Goal: Task Accomplishment & Management: Use online tool/utility

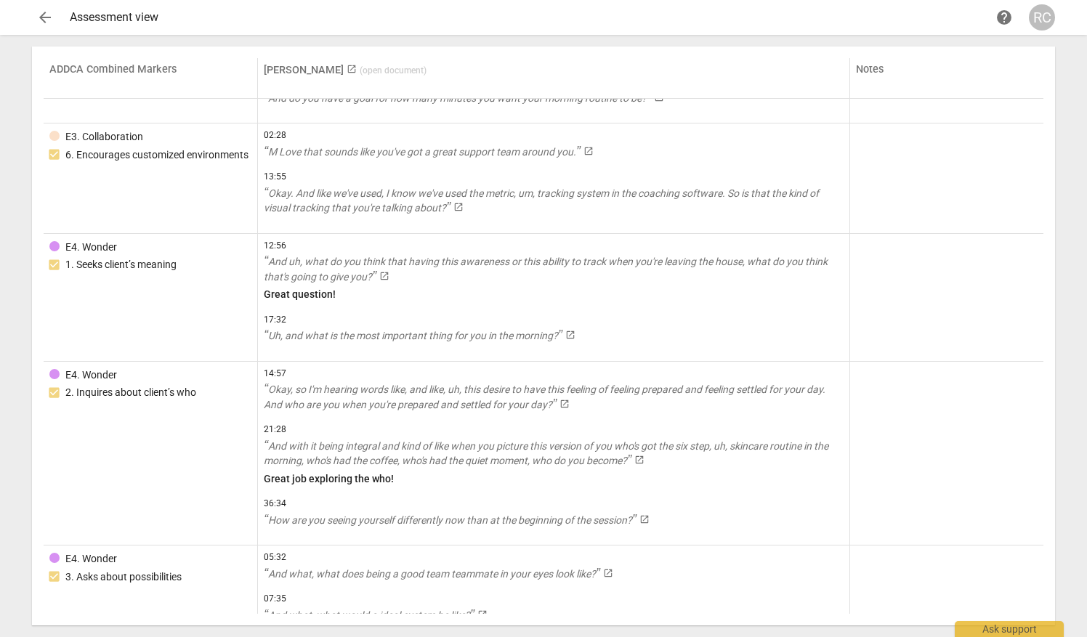
scroll to position [6092, 0]
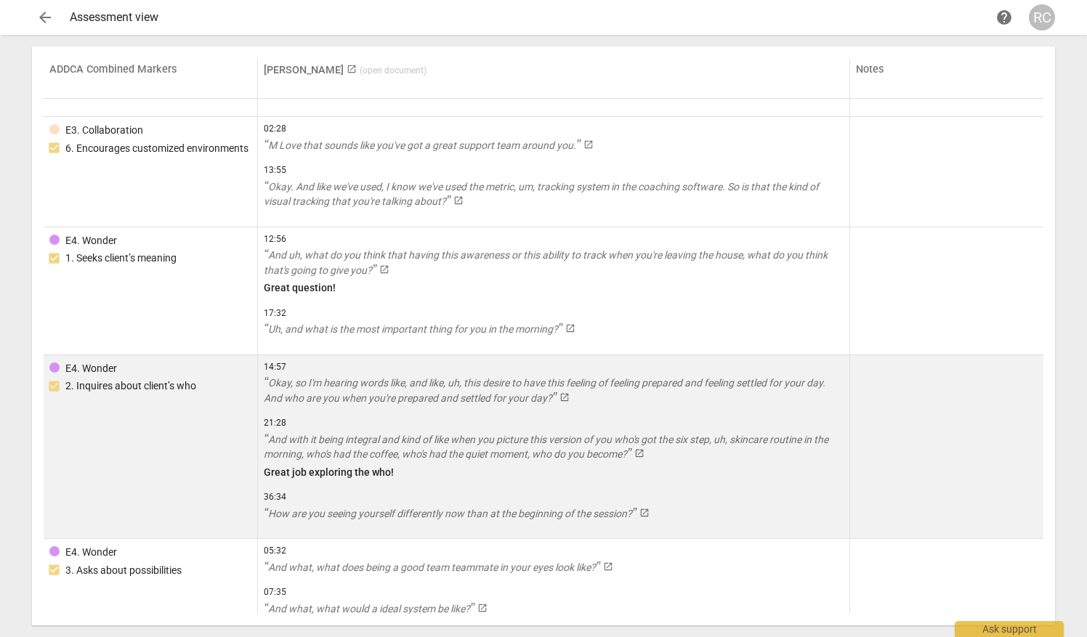
click at [1038, 484] on td at bounding box center [946, 447] width 193 height 185
drag, startPoint x: 1038, startPoint y: 484, endPoint x: 1037, endPoint y: 510, distance: 26.2
click at [1037, 510] on td at bounding box center [946, 447] width 193 height 185
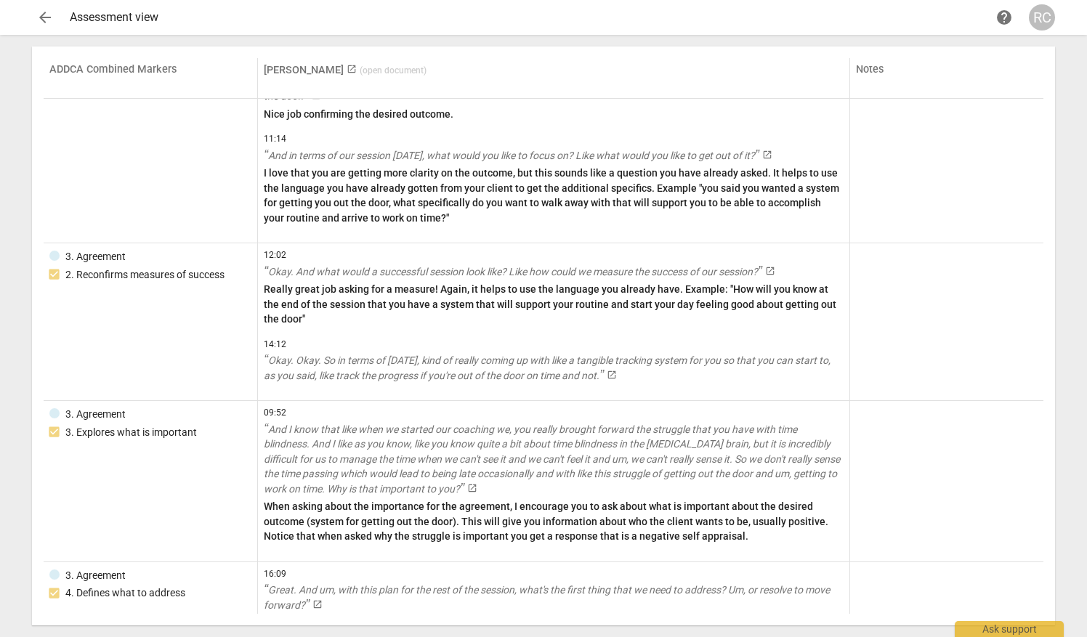
scroll to position [0, 0]
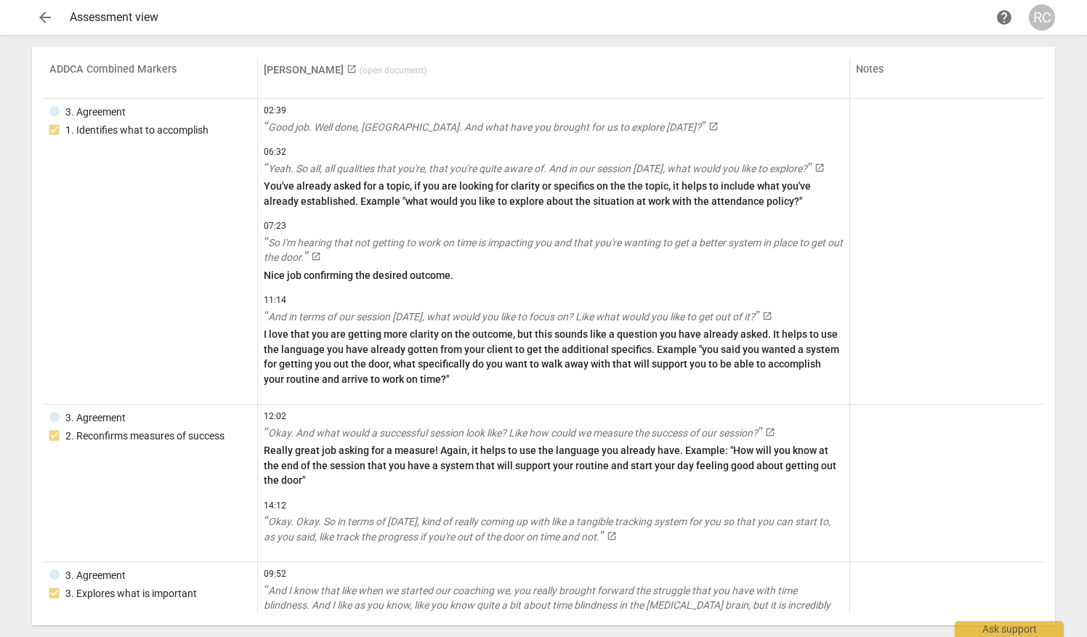
click at [347, 67] on span "launch" at bounding box center [352, 69] width 10 height 10
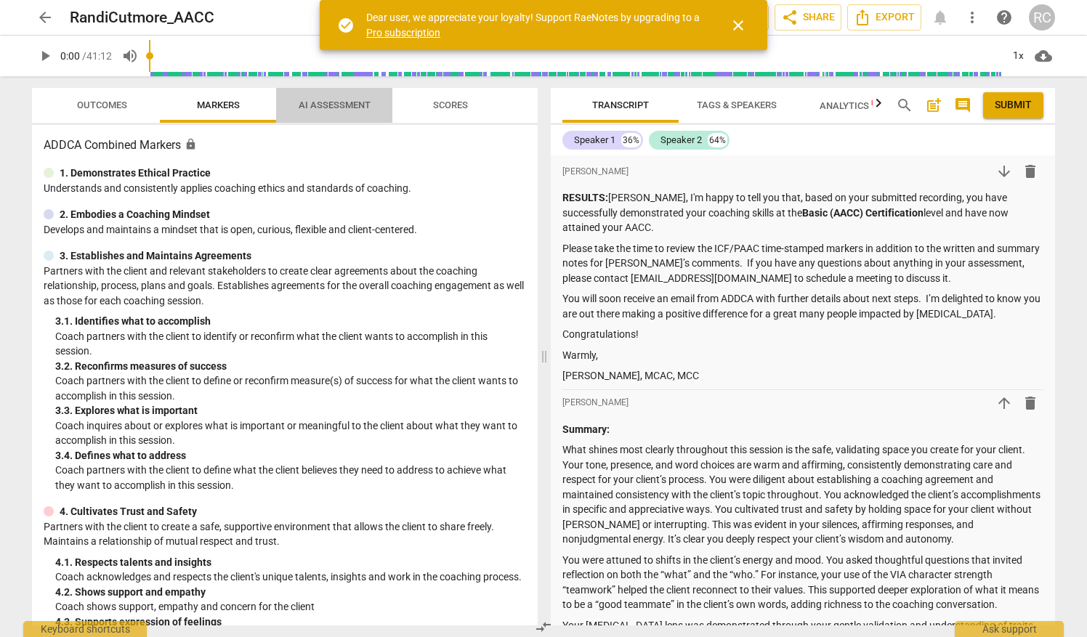
click at [330, 110] on span "AI Assessment" at bounding box center [335, 105] width 72 height 11
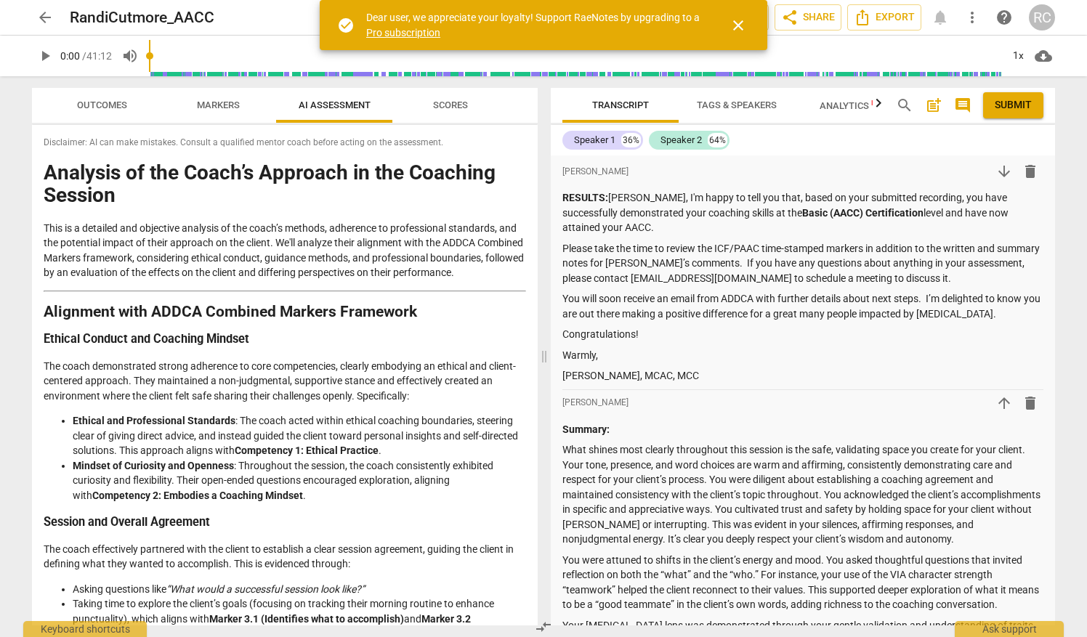
click at [449, 109] on span "Scores" at bounding box center [450, 105] width 35 height 11
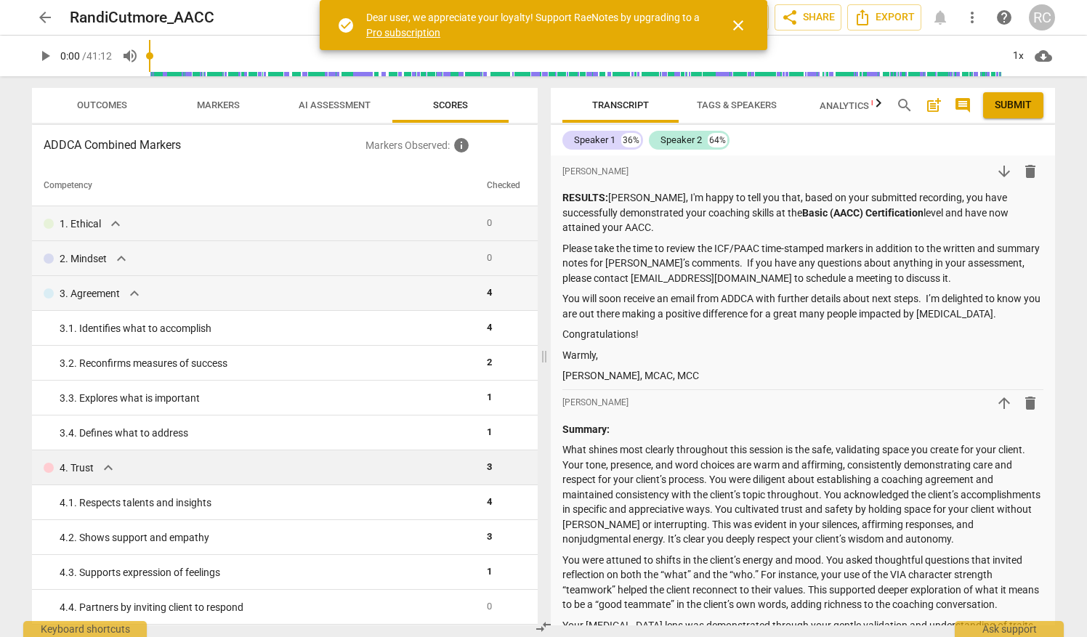
click at [113, 464] on span "expand_more" at bounding box center [108, 467] width 17 height 17
click at [134, 296] on span "expand_more" at bounding box center [134, 293] width 17 height 17
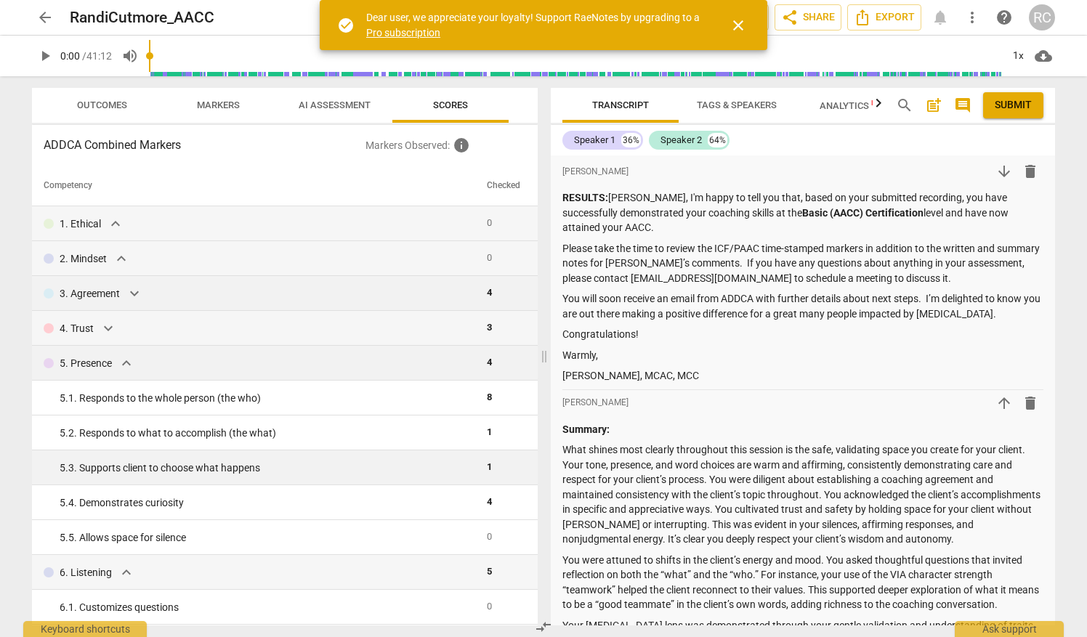
click at [126, 361] on span "expand_more" at bounding box center [126, 363] width 17 height 17
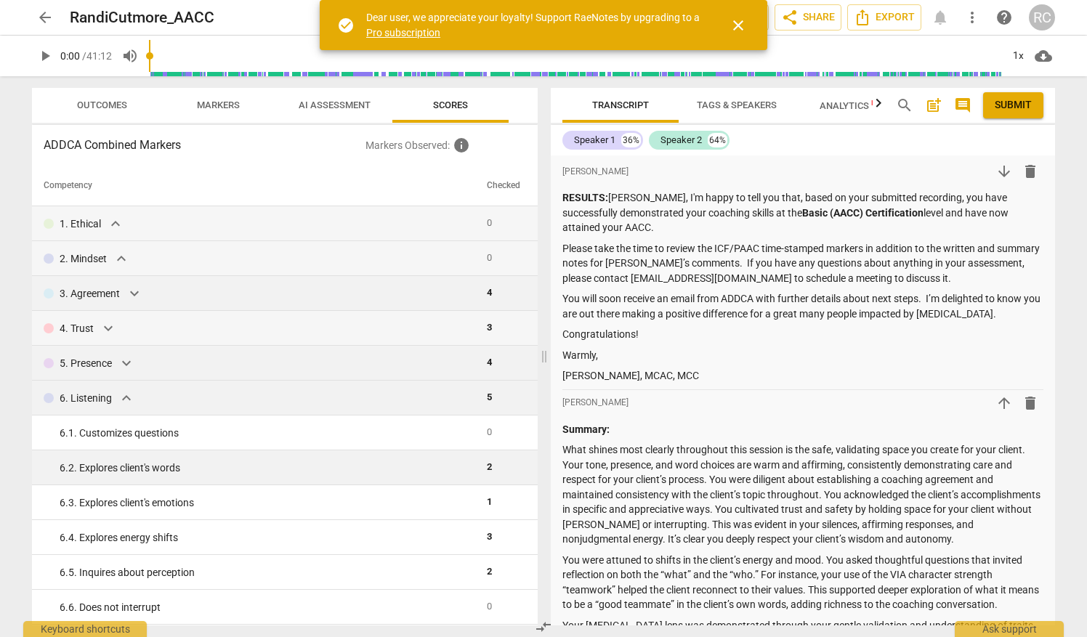
click at [126, 398] on span "expand_more" at bounding box center [126, 398] width 17 height 17
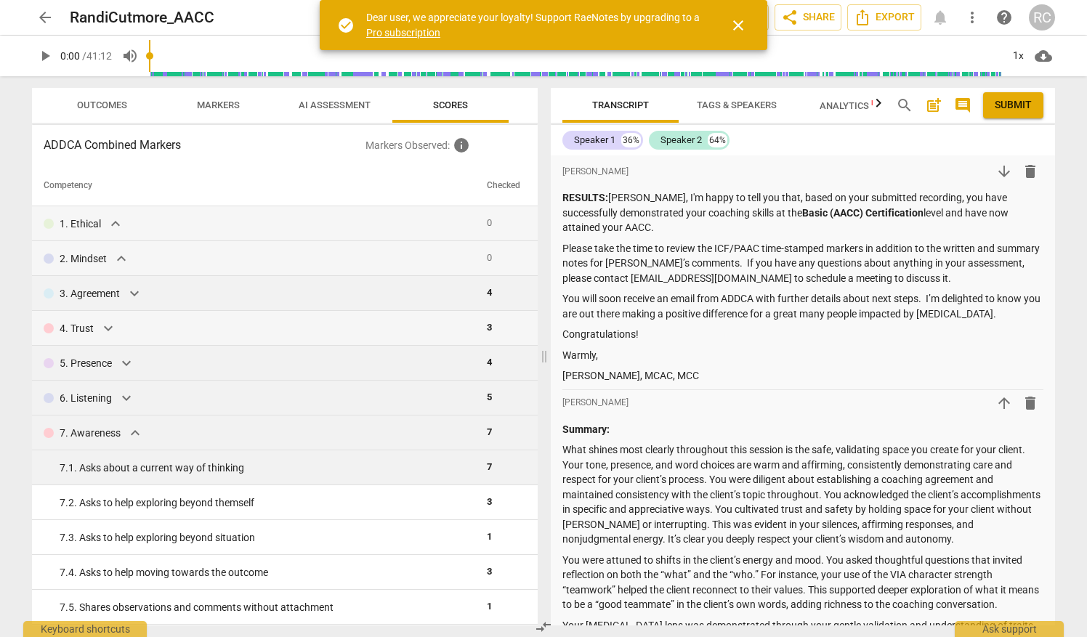
click at [136, 432] on span "expand_more" at bounding box center [134, 432] width 17 height 17
click at [116, 467] on span "expand_more" at bounding box center [118, 467] width 17 height 17
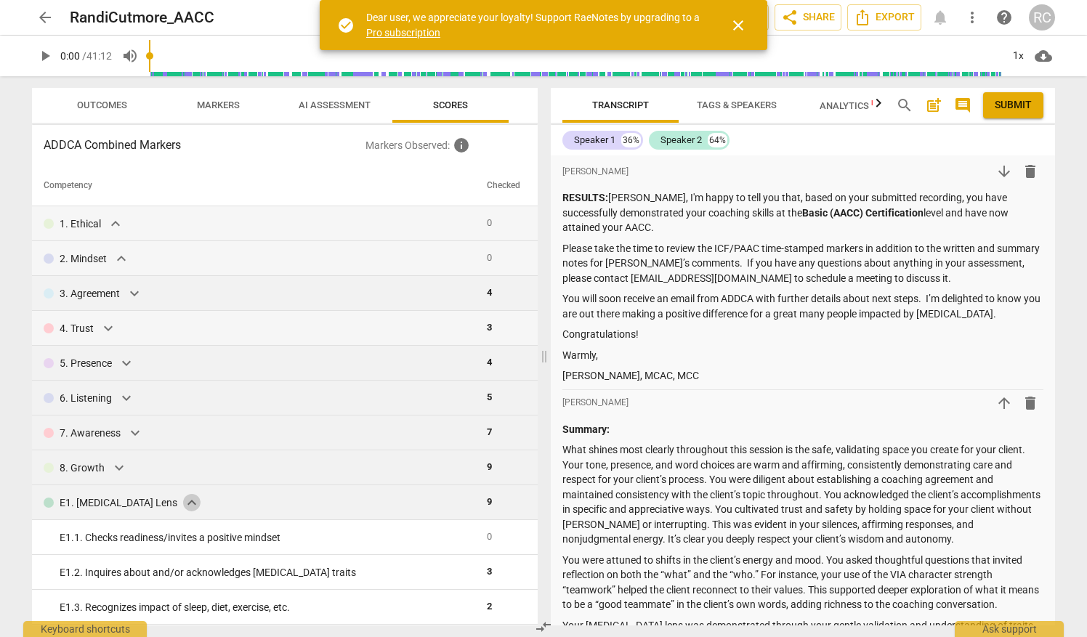
click at [183, 501] on span "expand_more" at bounding box center [191, 502] width 17 height 17
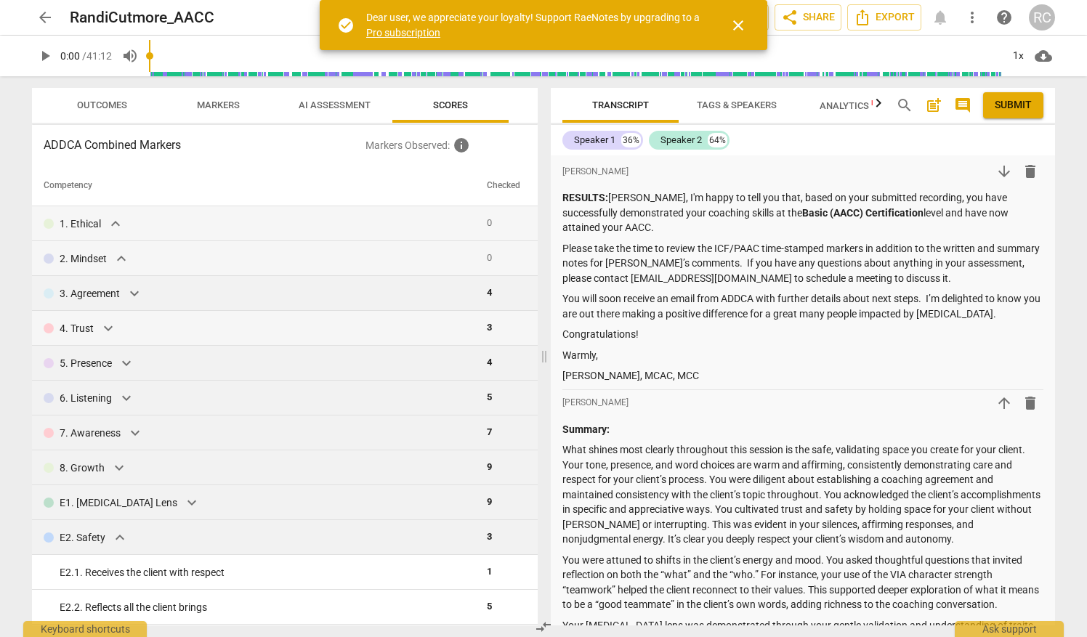
click at [119, 532] on span "expand_more" at bounding box center [119, 537] width 17 height 17
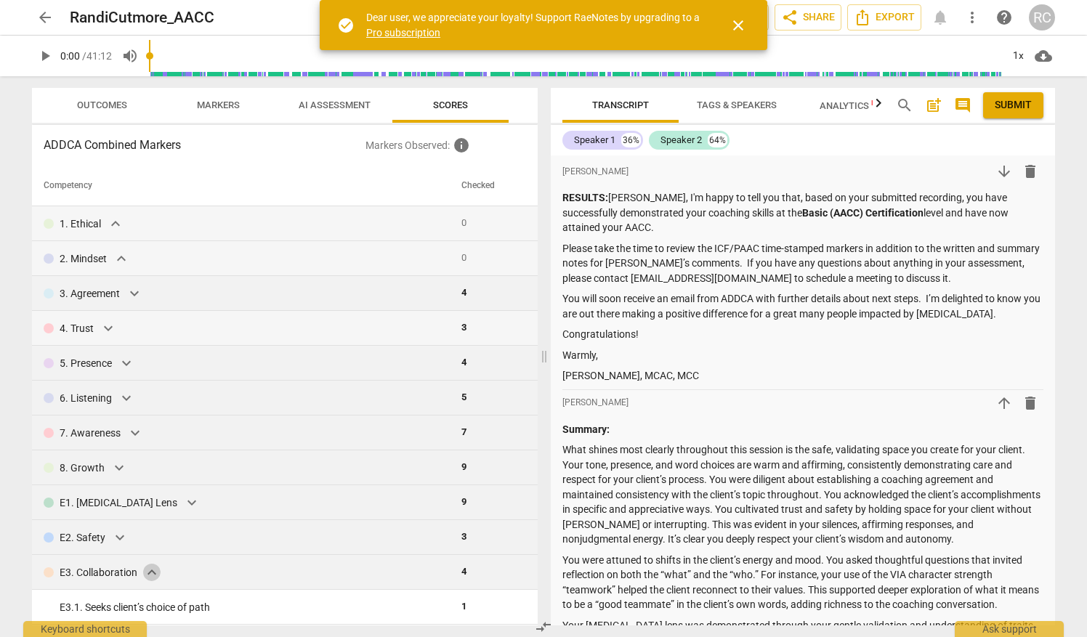
click at [151, 573] on span "expand_more" at bounding box center [151, 572] width 17 height 17
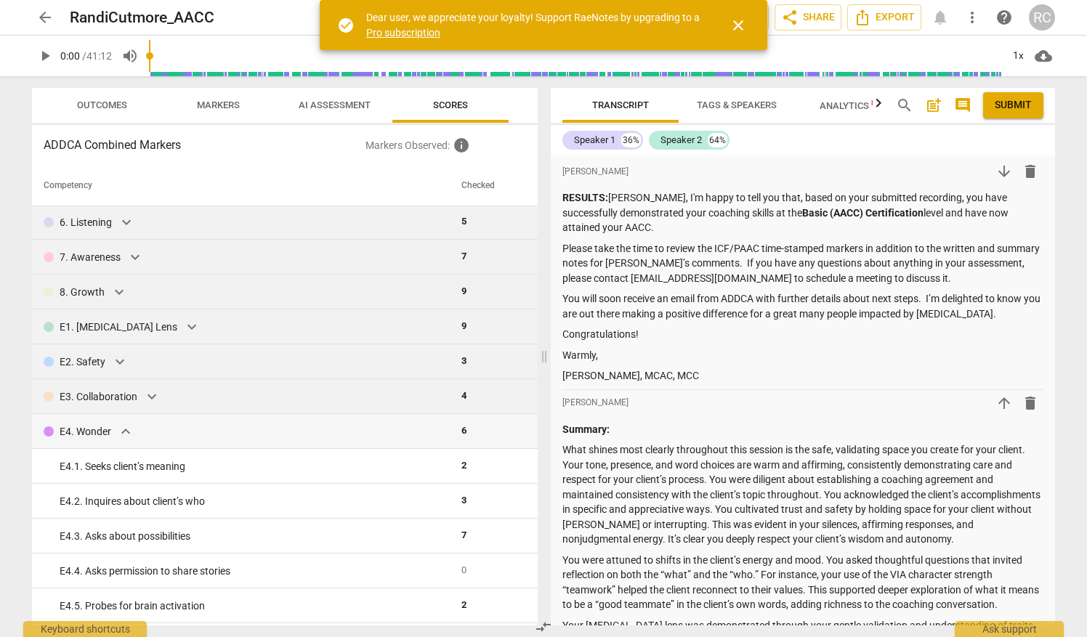
scroll to position [230, 0]
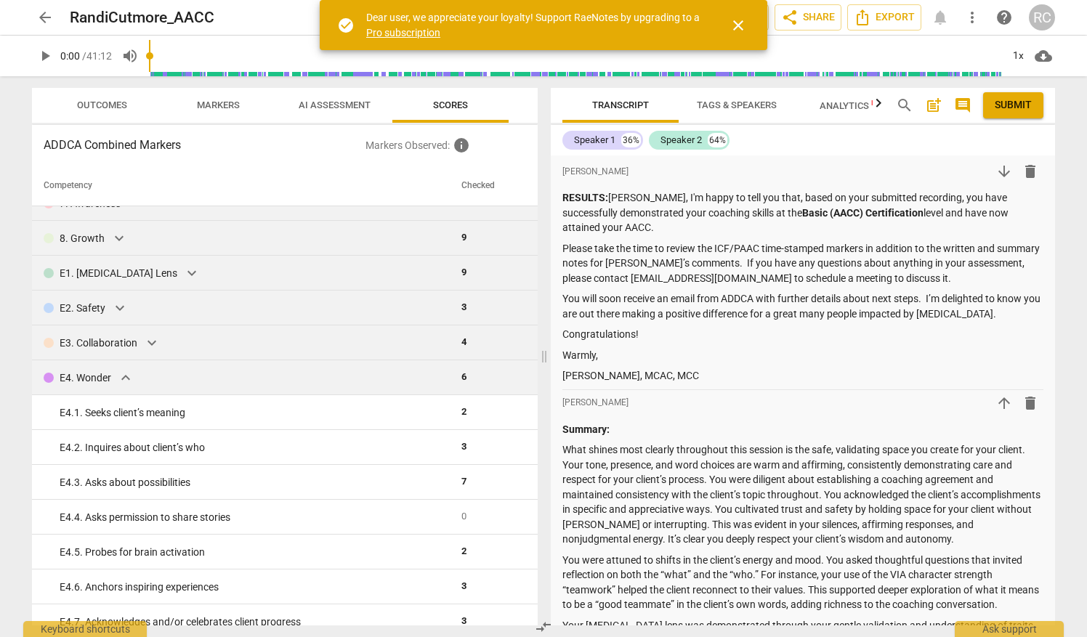
click at [124, 375] on span "expand_more" at bounding box center [125, 377] width 17 height 17
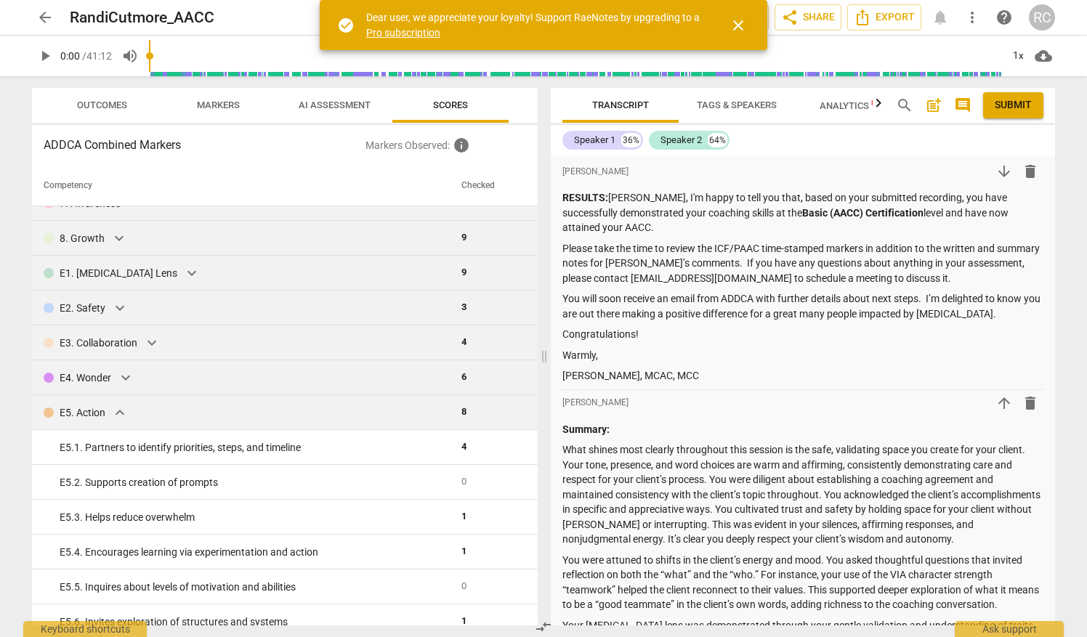
click at [119, 406] on span "expand_more" at bounding box center [119, 412] width 17 height 17
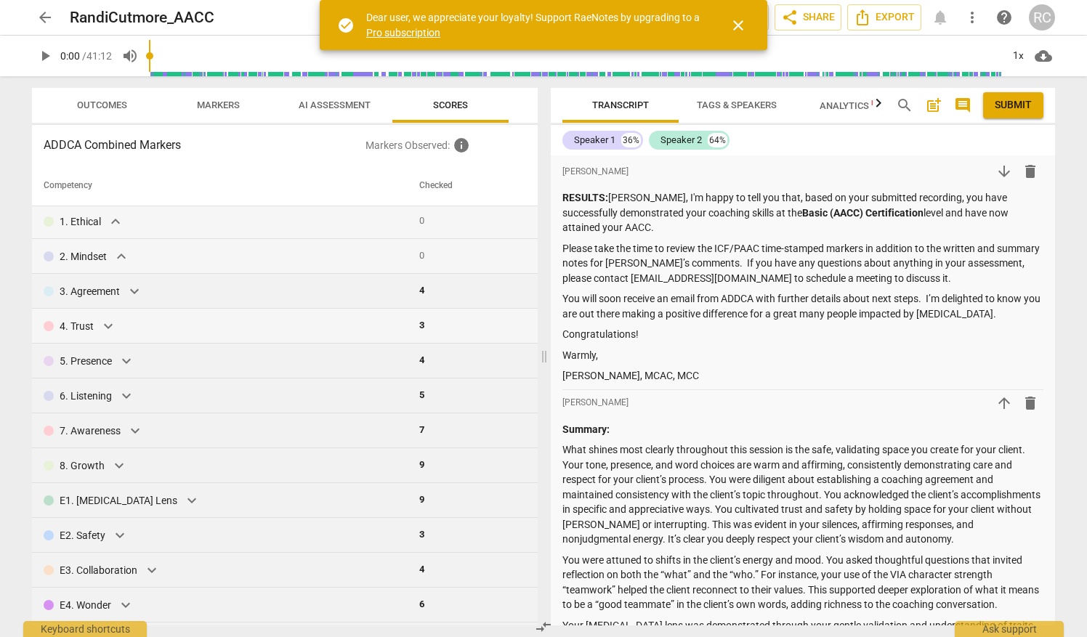
scroll to position [0, 0]
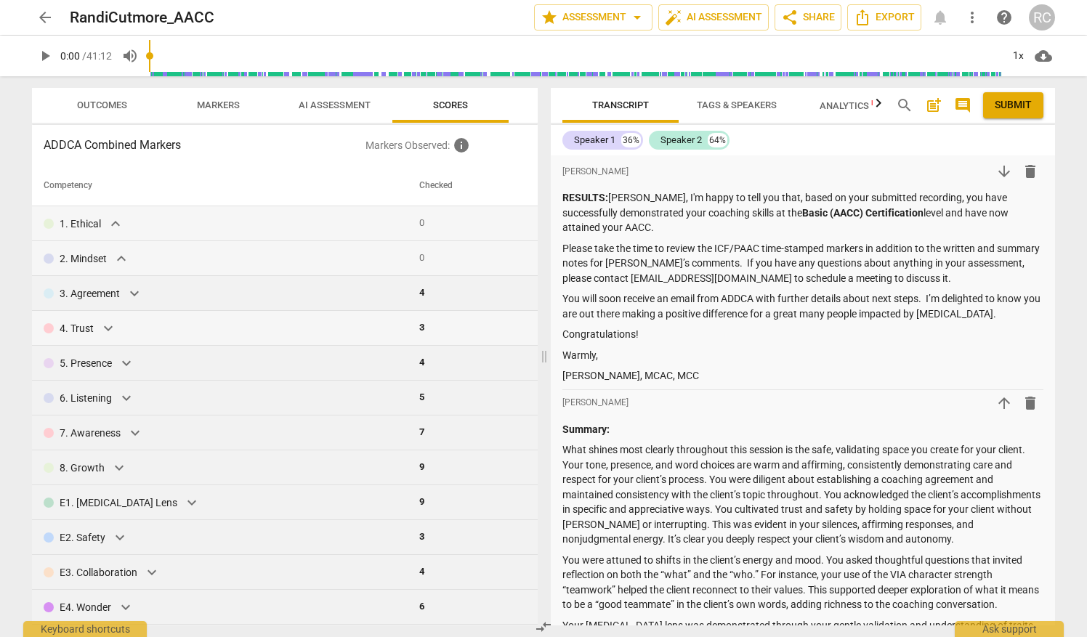
click at [211, 100] on span "Markers" at bounding box center [218, 105] width 43 height 11
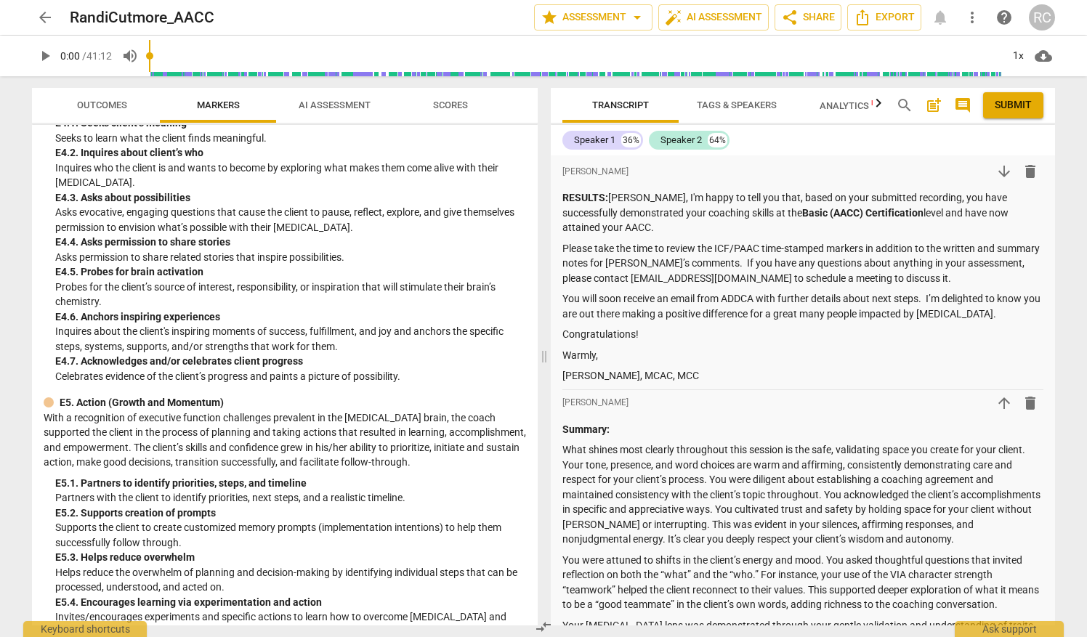
scroll to position [3688, 0]
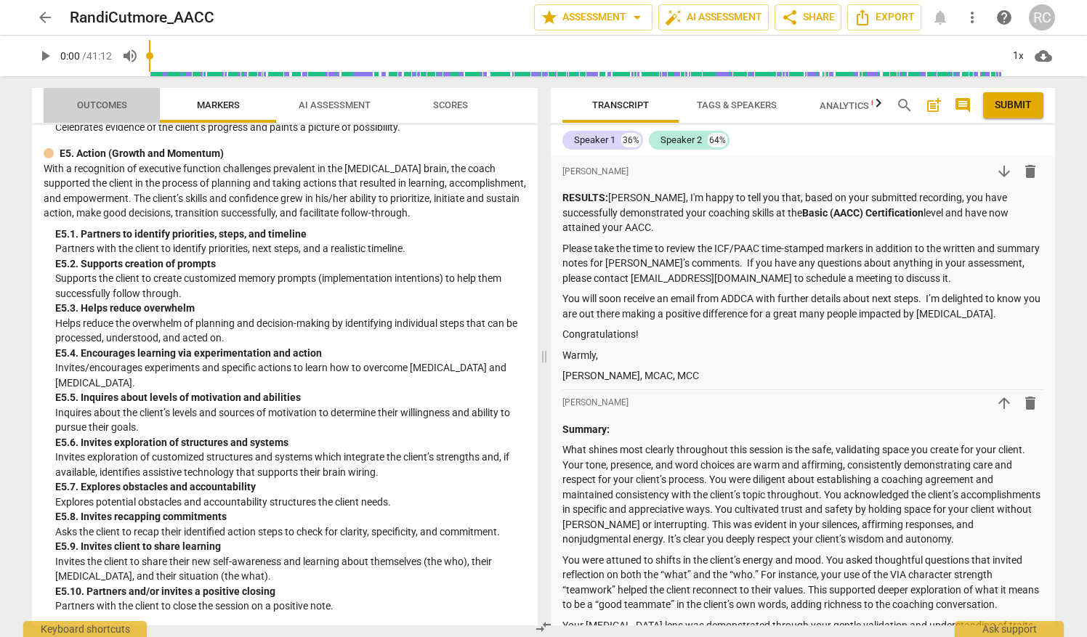
click at [108, 110] on span "Outcomes" at bounding box center [102, 105] width 50 height 11
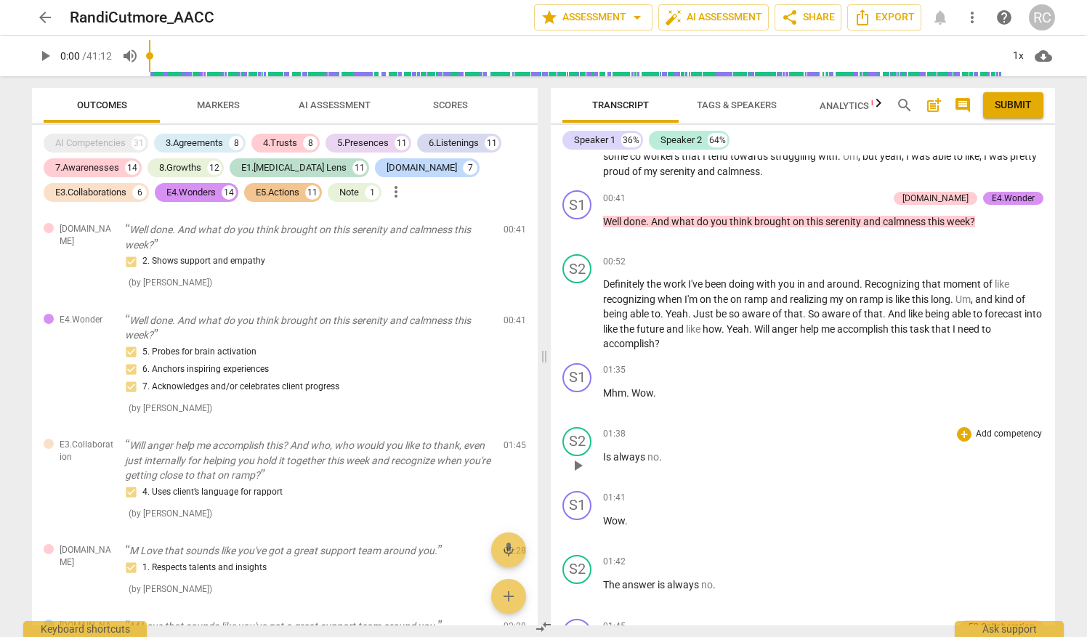
scroll to position [808, 0]
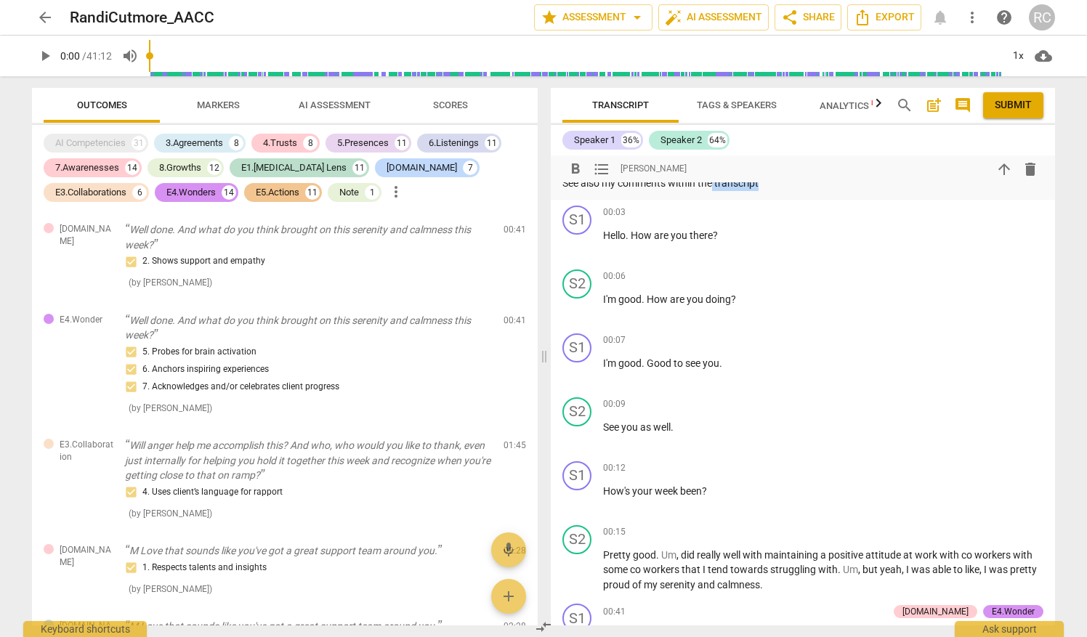
drag, startPoint x: 563, startPoint y: 448, endPoint x: 763, endPoint y: 188, distance: 328.1
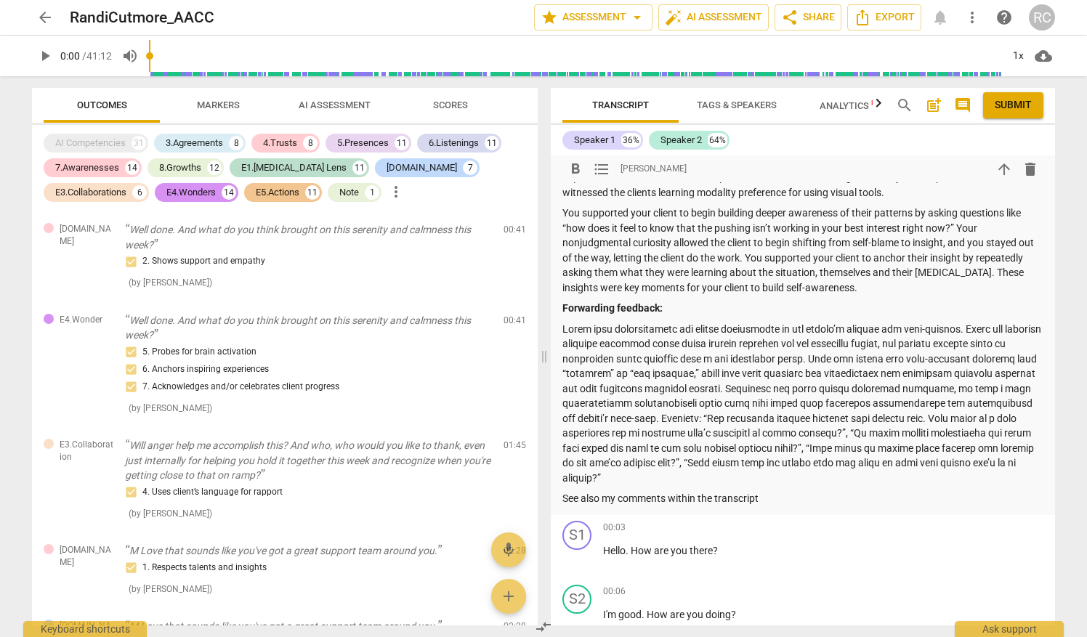
scroll to position [478, 0]
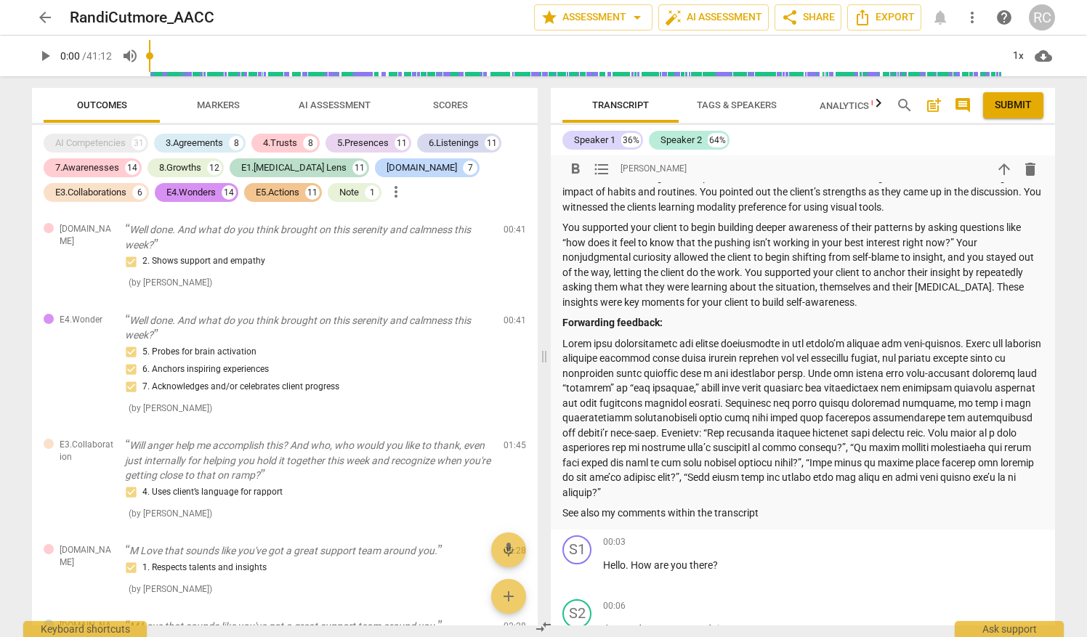
drag, startPoint x: 681, startPoint y: 491, endPoint x: 568, endPoint y: 199, distance: 313.1
click at [568, 199] on div "Summary: What shines most clearly throughout this session is the safe, validati…" at bounding box center [803, 232] width 481 height 577
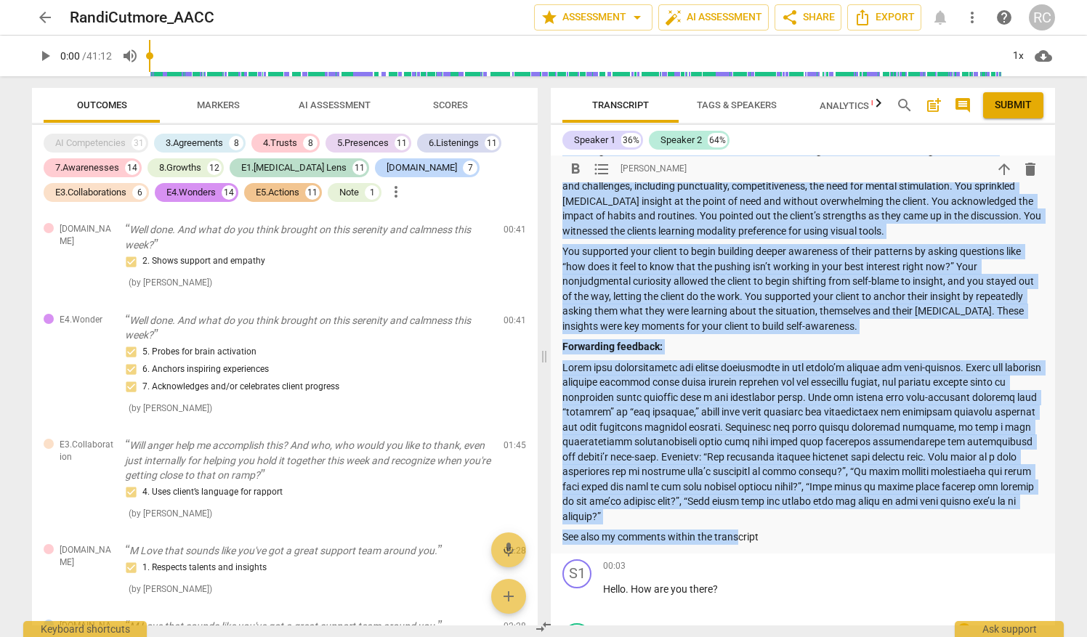
scroll to position [487, 0]
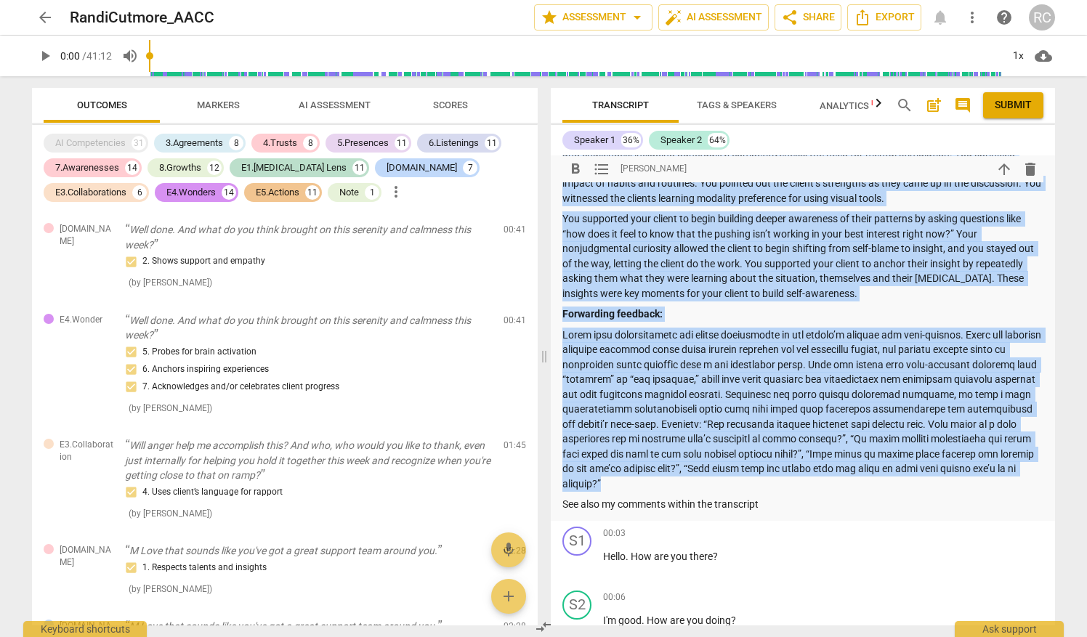
drag, startPoint x: 563, startPoint y: 189, endPoint x: 788, endPoint y: 481, distance: 368.5
click at [788, 481] on div "Summary: What shines most clearly throughout this session is the safe, validati…" at bounding box center [803, 223] width 481 height 577
copy div "Loremip: Dolo sitame cons adipisc elitseddoe temp incidid ut lab etdo, magnaali…"
click at [880, 104] on icon "button" at bounding box center [878, 102] width 5 height 9
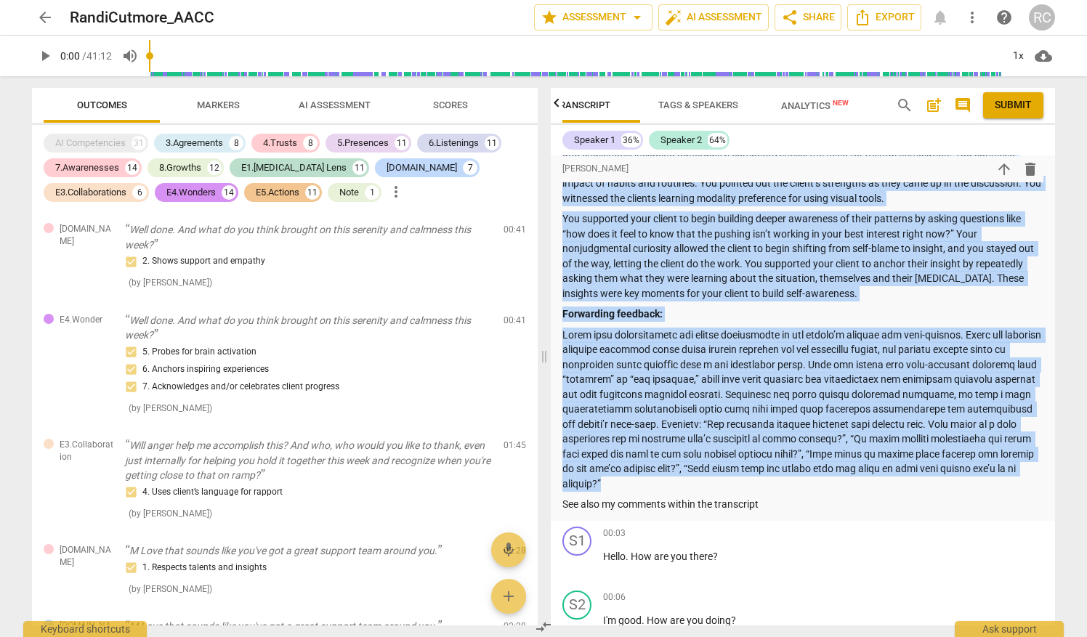
click at [827, 102] on span "Analytics New" at bounding box center [815, 105] width 68 height 11
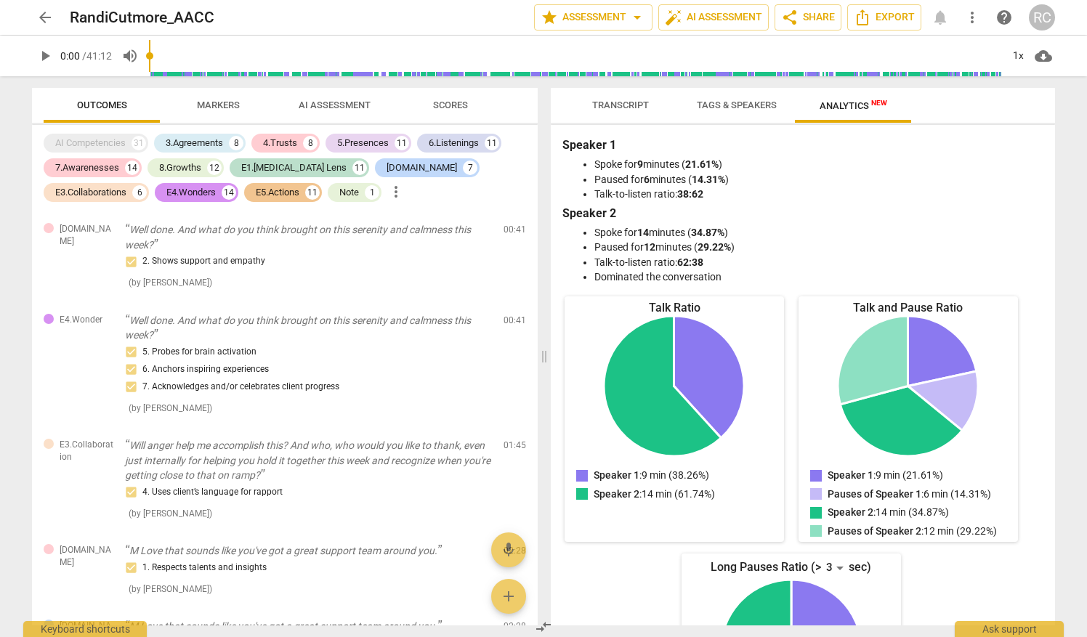
scroll to position [0, 0]
click at [1049, 179] on div "Speaker 1 Spoke for 9 minutes ( 21.61% ) Paused for 6 minutes ( 14.31% ) Talk-t…" at bounding box center [803, 375] width 504 height 501
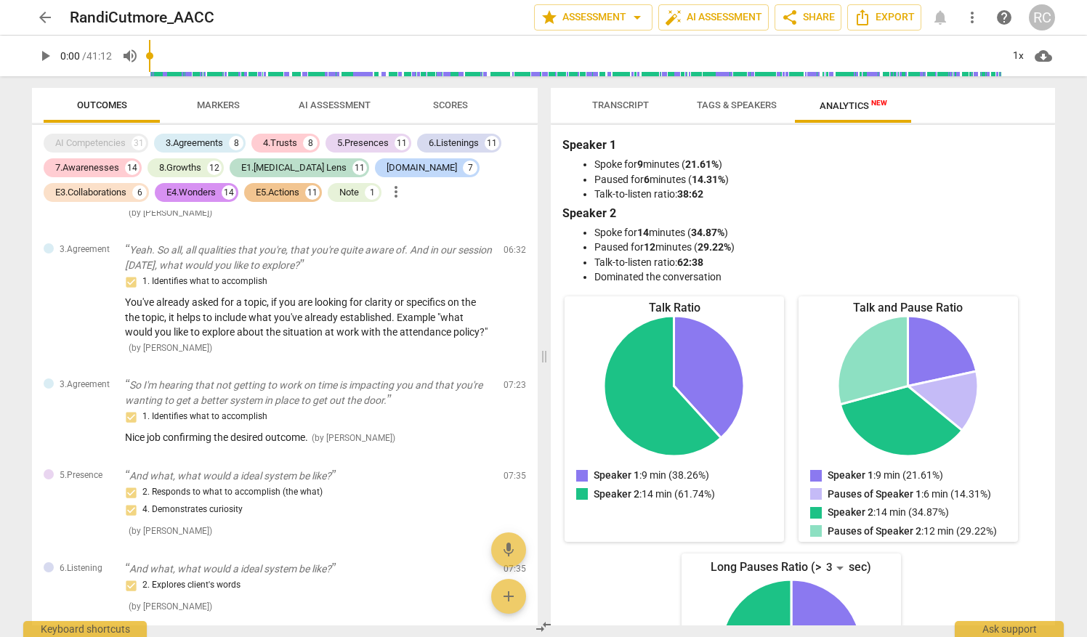
scroll to position [1828, 0]
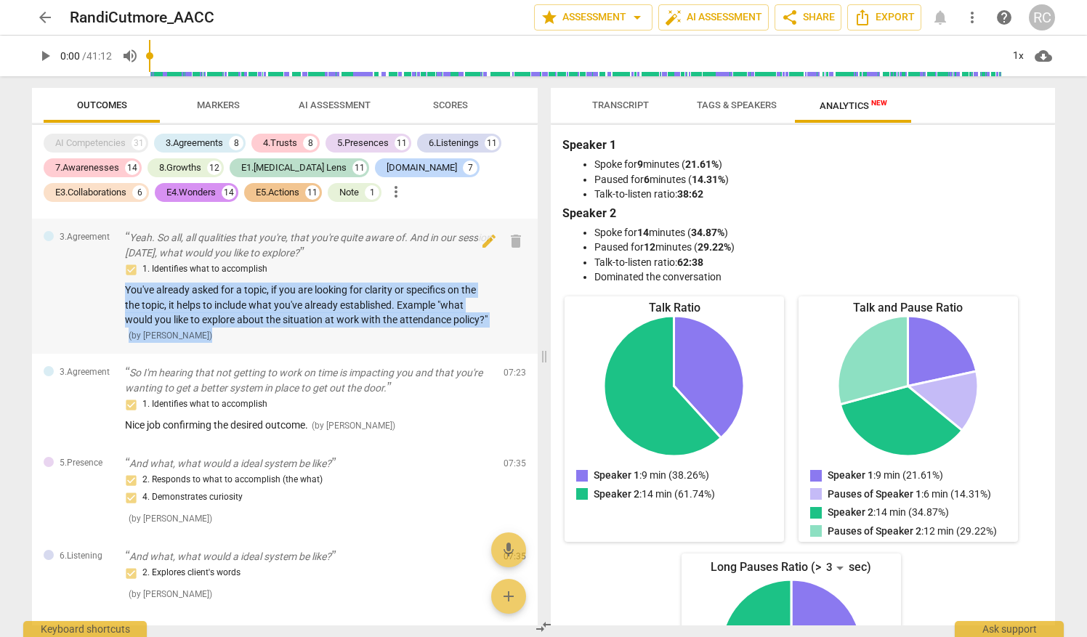
drag, startPoint x: 124, startPoint y: 286, endPoint x: 244, endPoint y: 335, distance: 129.4
click at [244, 335] on div "3.Agreement Yeah. So all, all qualities that you're, that you're quite aware of…" at bounding box center [285, 286] width 506 height 135
copy div "You've already asked for a topic, if you are looking for clarity or specifics o…"
